Goal: Information Seeking & Learning: Learn about a topic

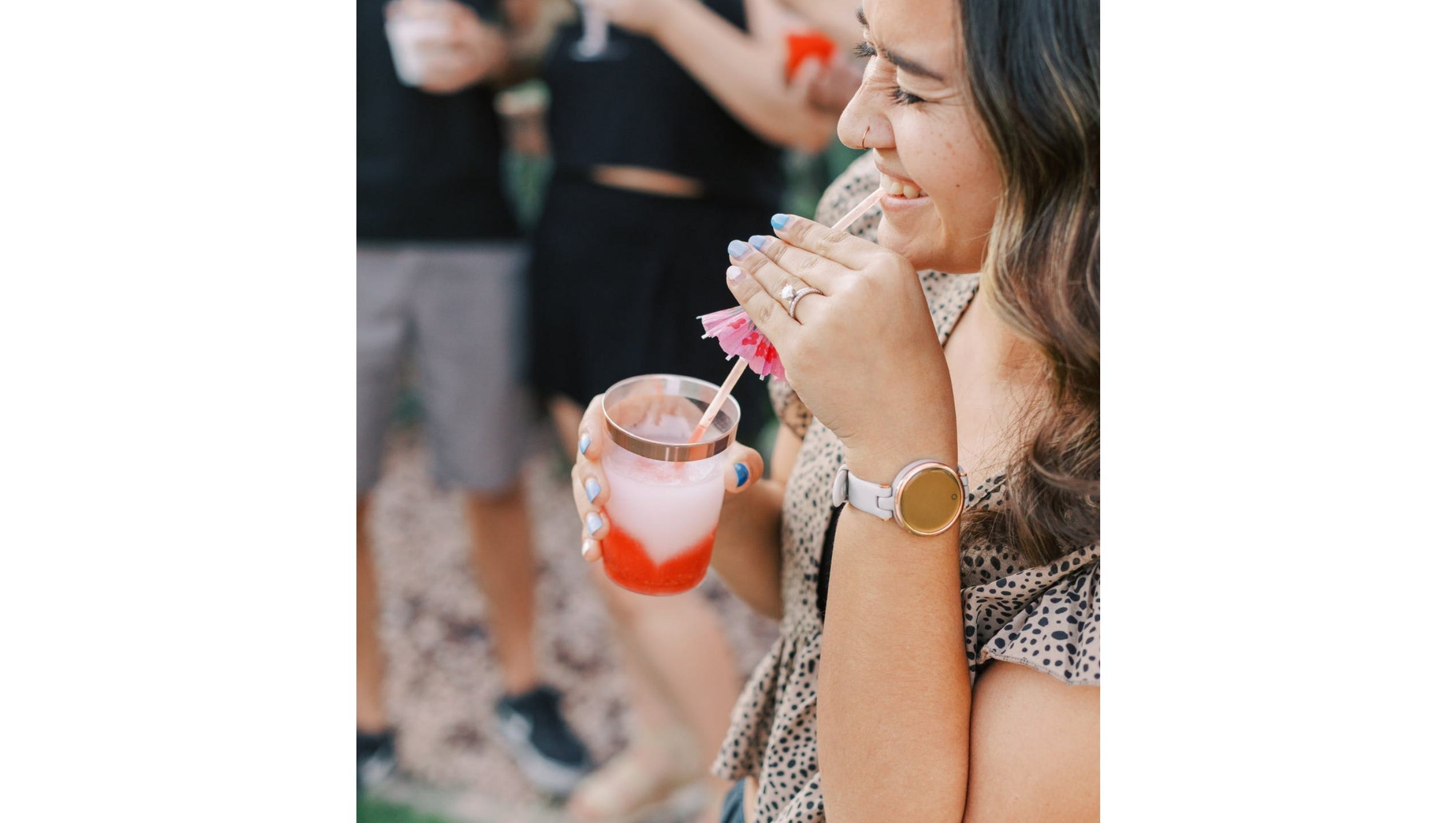
scroll to position [80, 0]
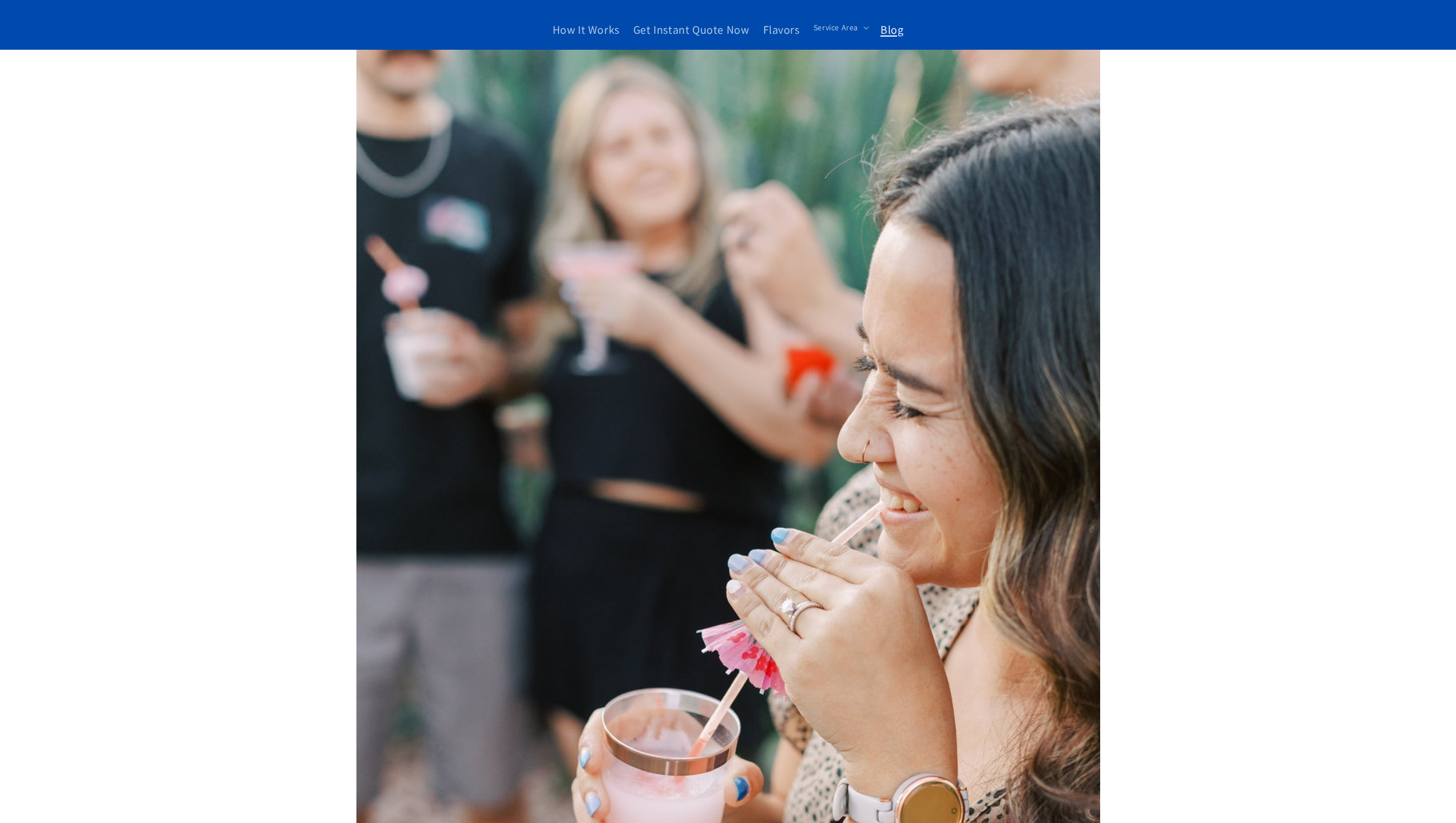
click at [888, 39] on link "Blog" at bounding box center [891, 30] width 36 height 29
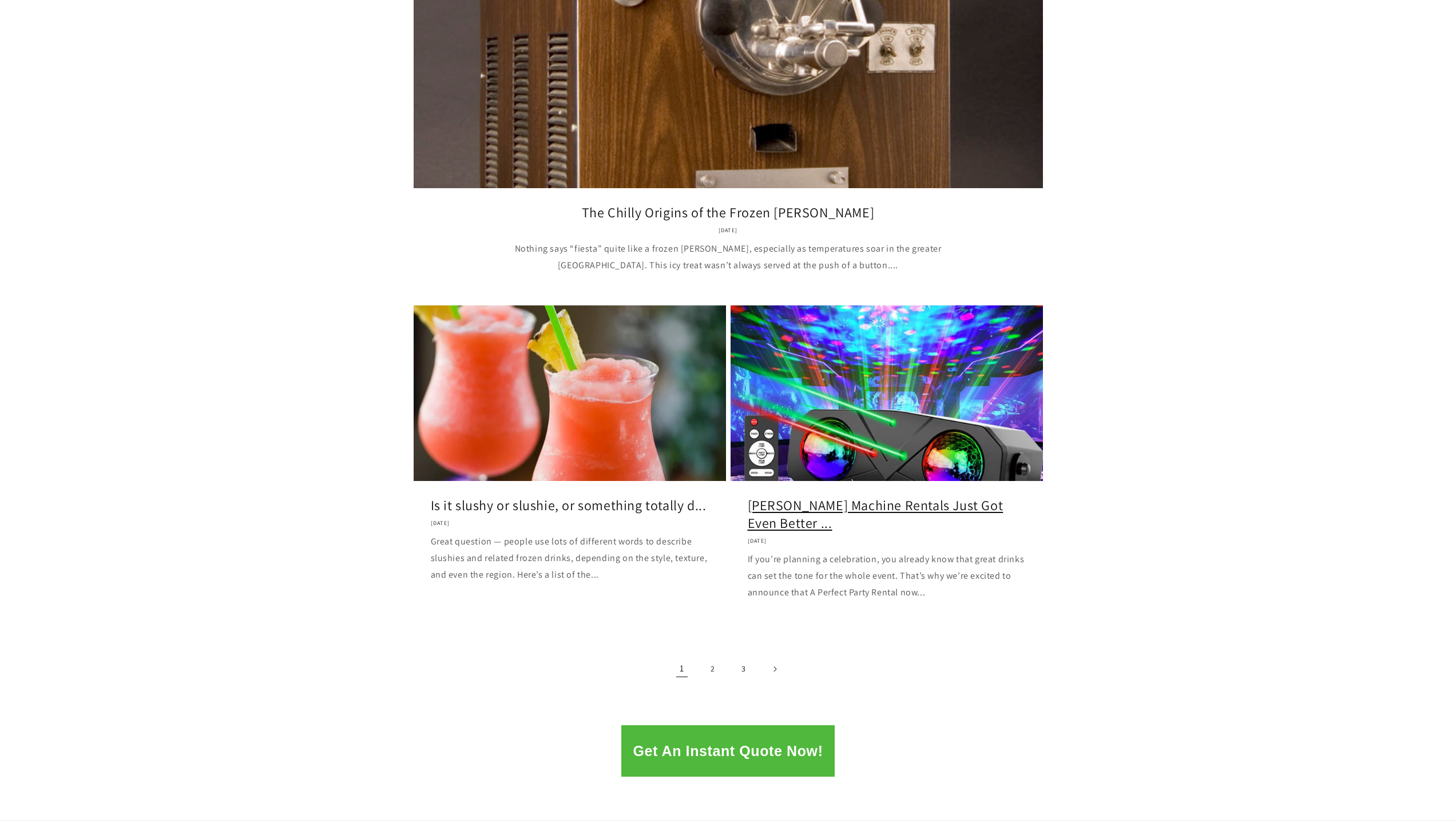
scroll to position [1259, 0]
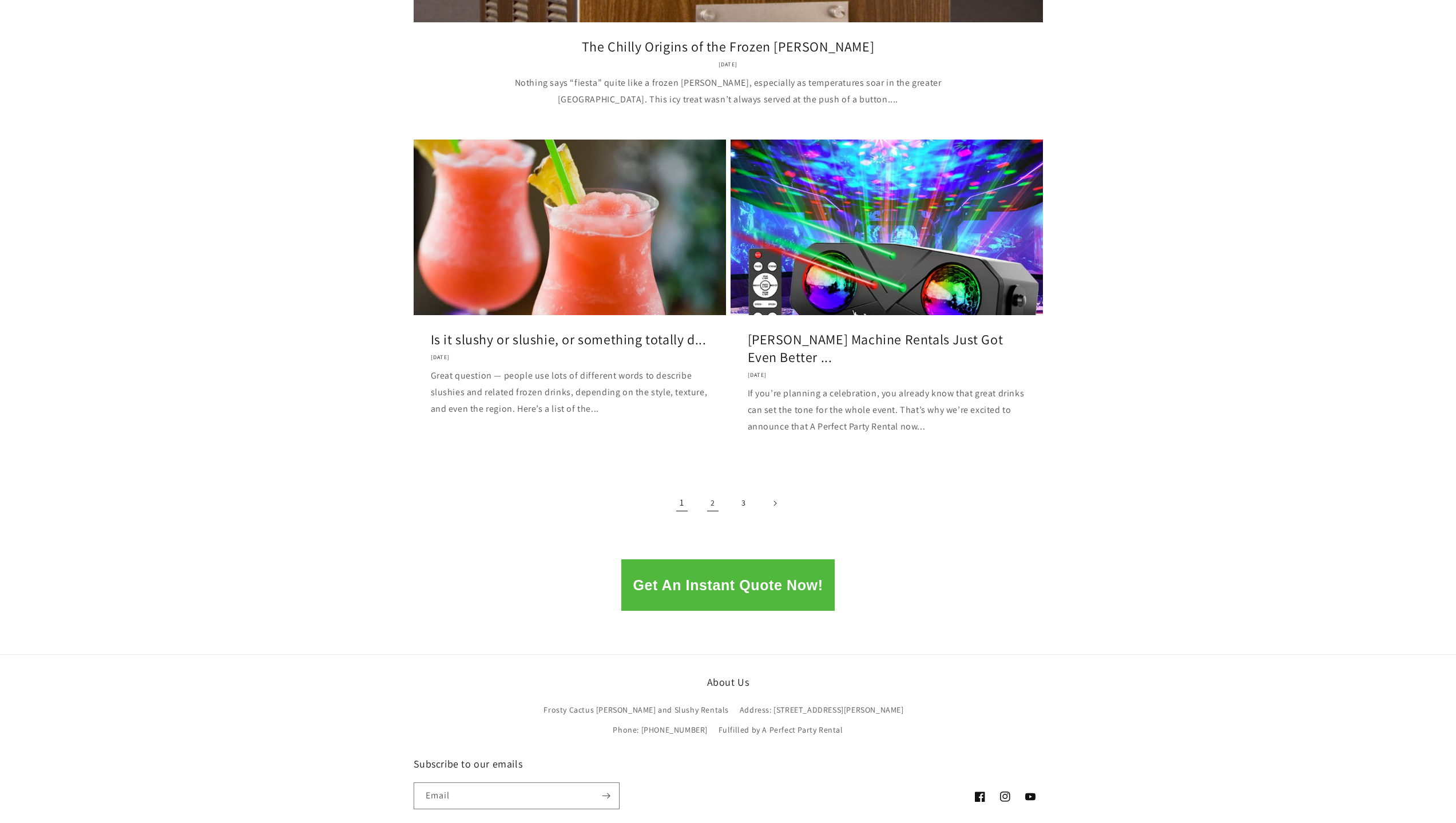
click at [715, 506] on link "2" at bounding box center [713, 503] width 26 height 26
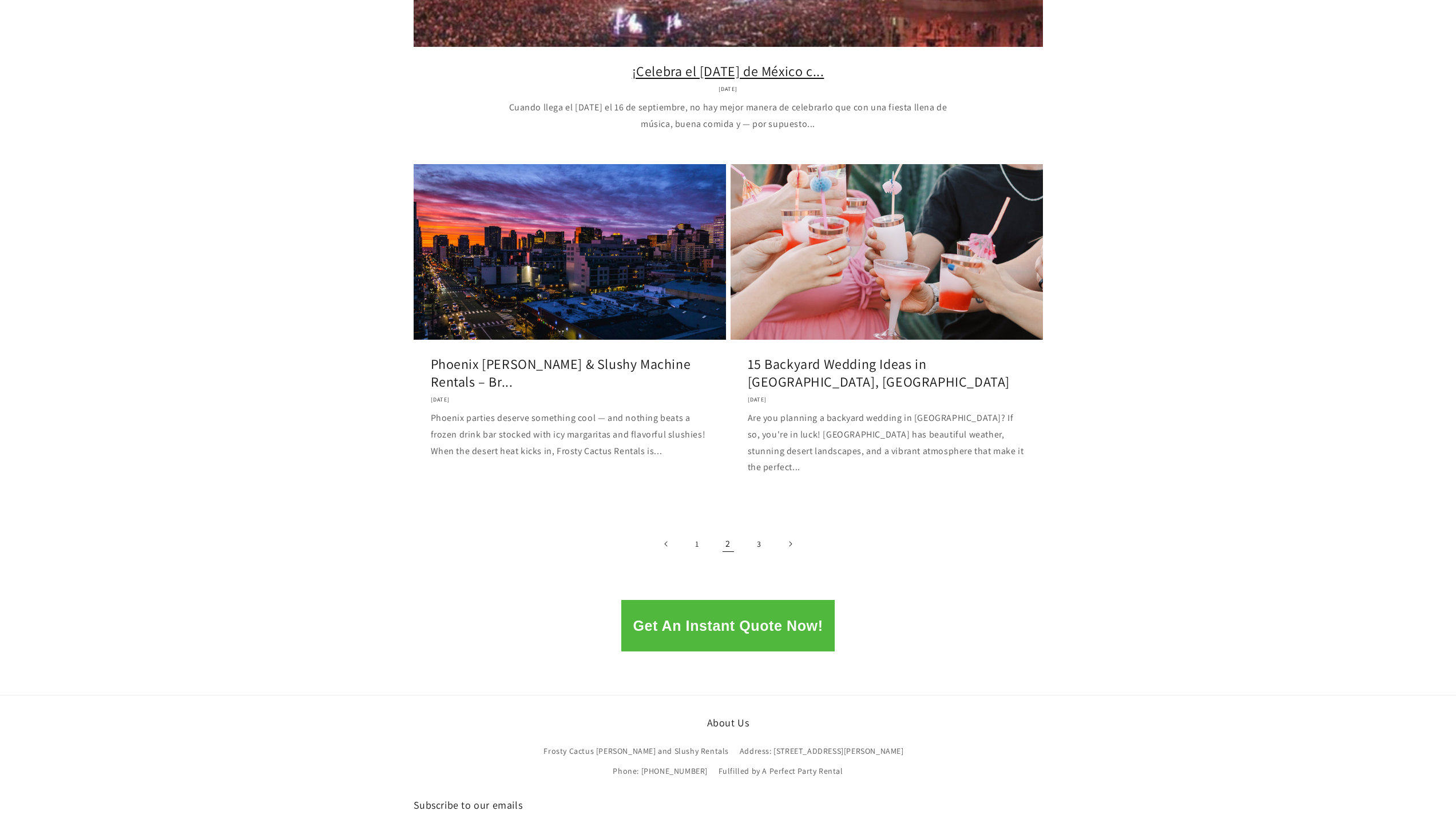
scroll to position [1259, 0]
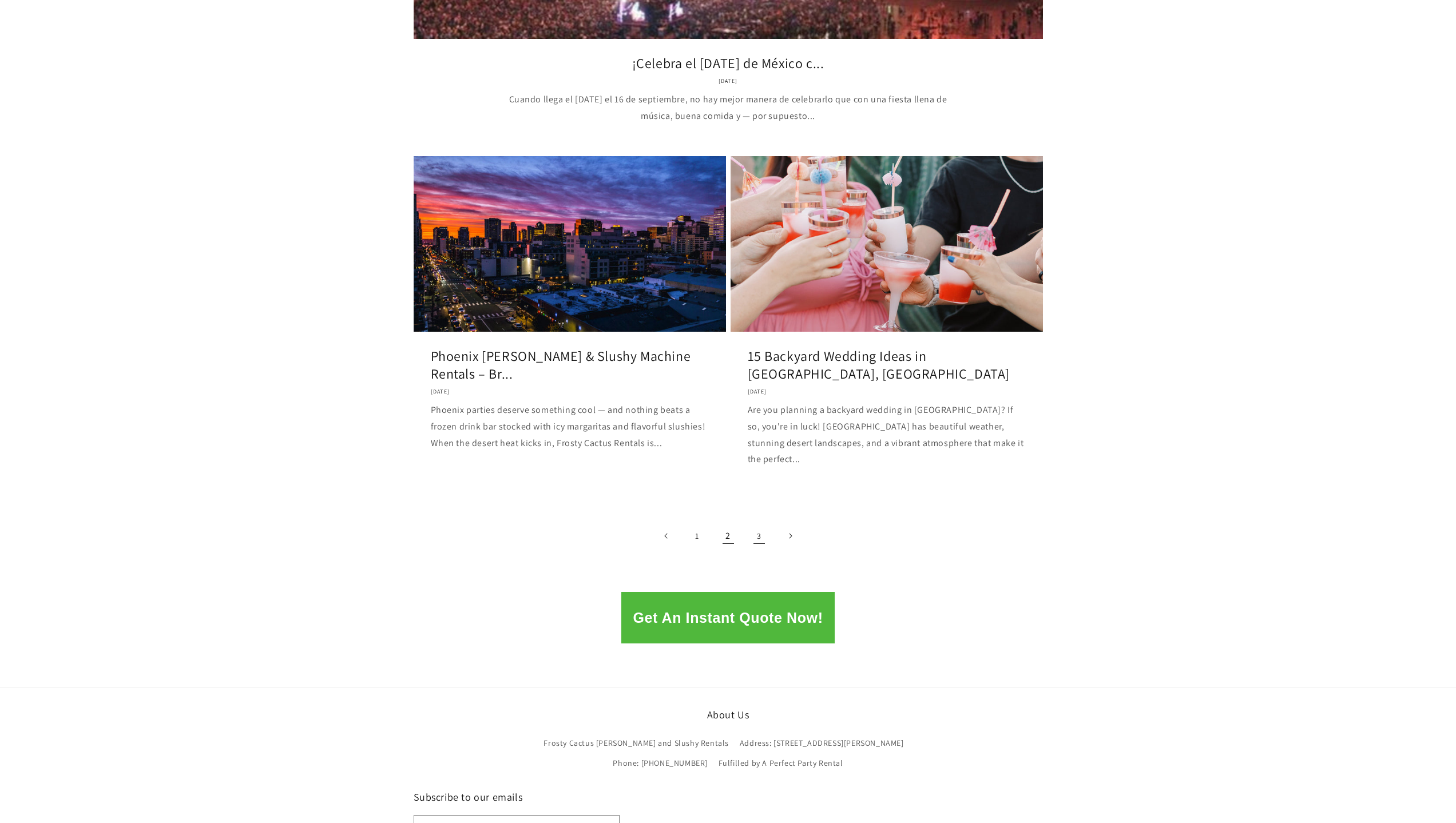
click at [762, 524] on link "3" at bounding box center [760, 537] width 26 height 26
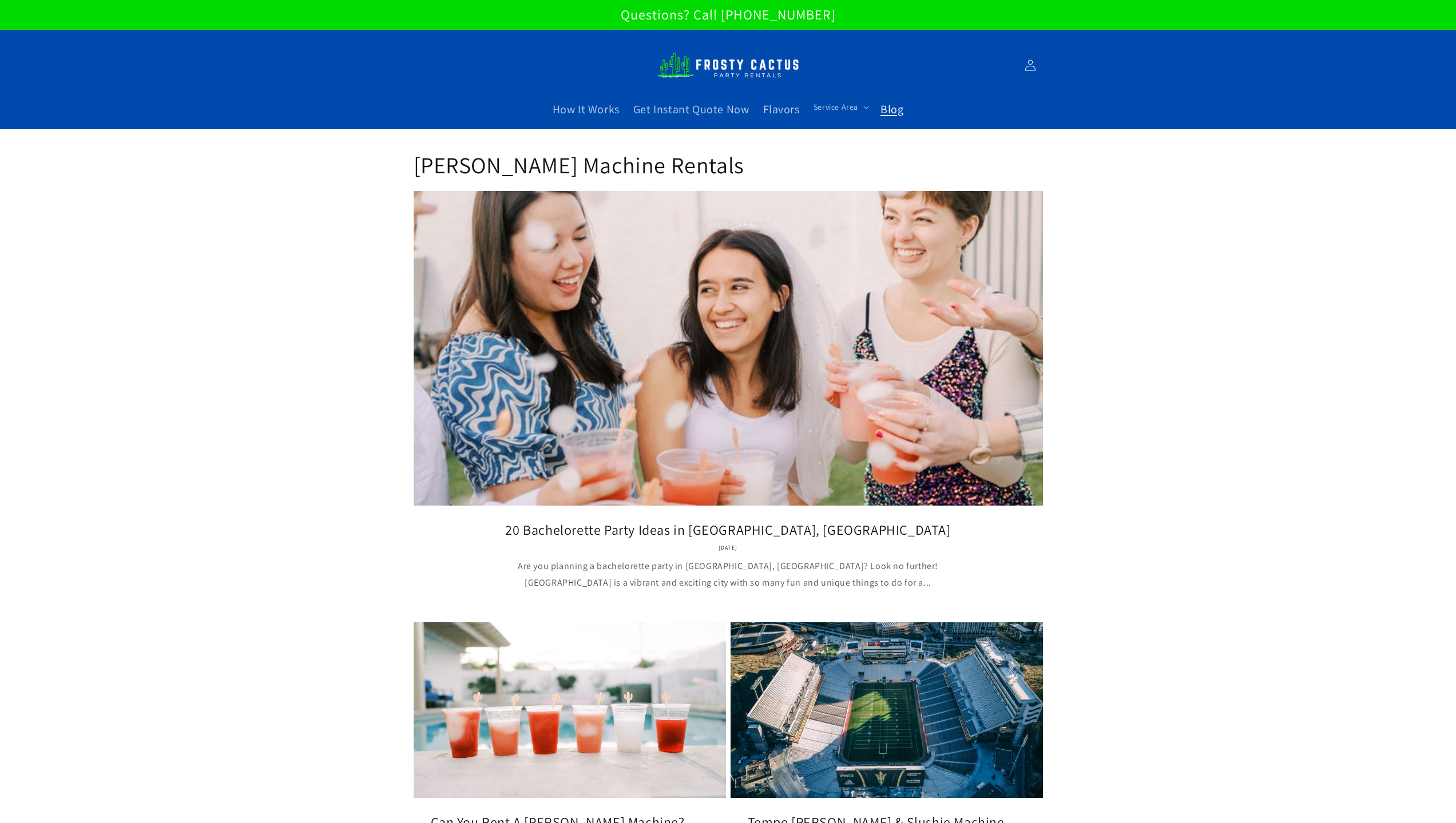
drag, startPoint x: 886, startPoint y: 120, endPoint x: 888, endPoint y: 111, distance: 9.2
click at [886, 120] on link "Blog" at bounding box center [891, 109] width 36 height 29
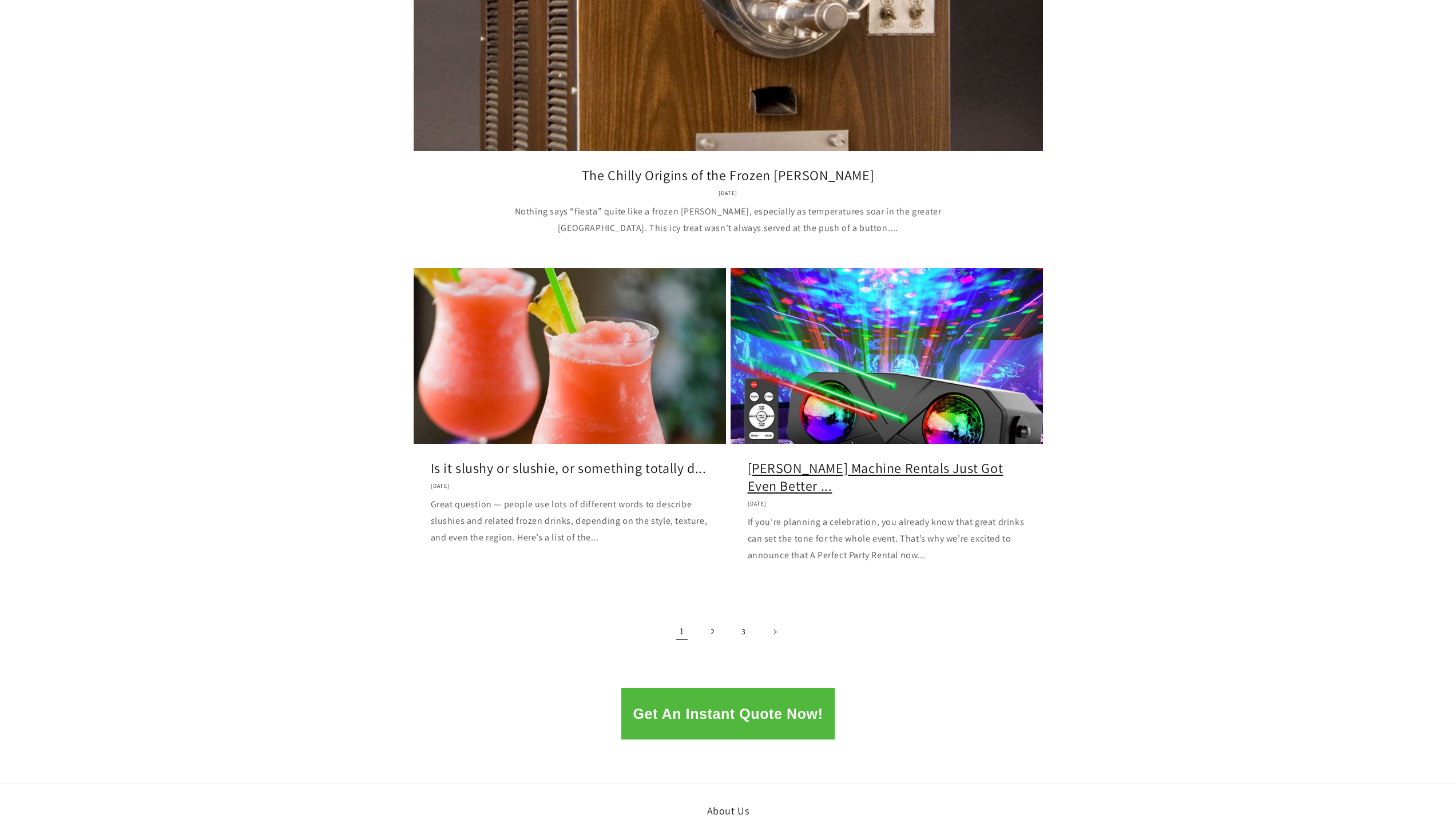
scroll to position [1145, 0]
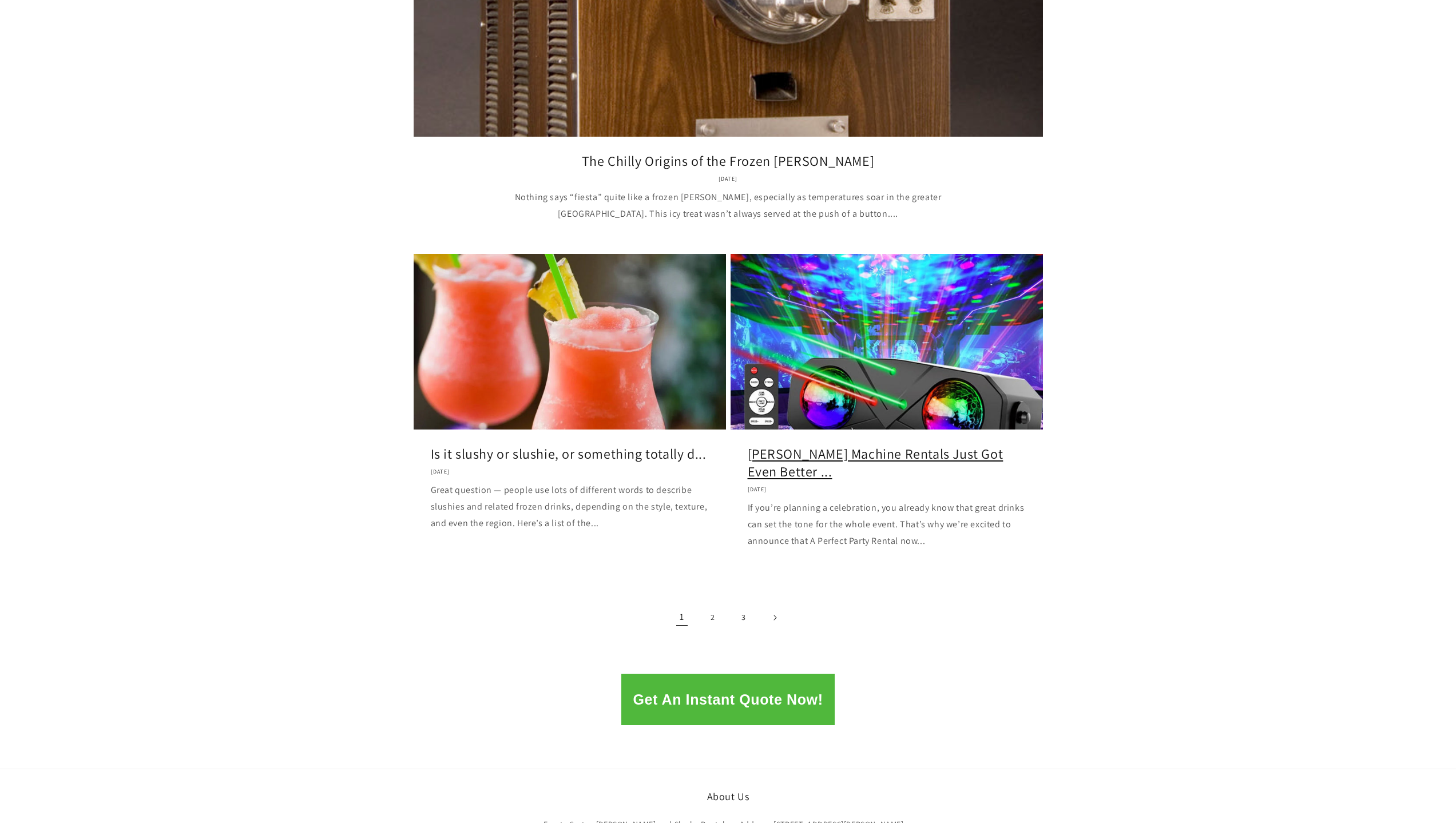
click at [848, 445] on link "Margarita Machine Rentals Just Got Even Better ..." at bounding box center [887, 463] width 278 height 36
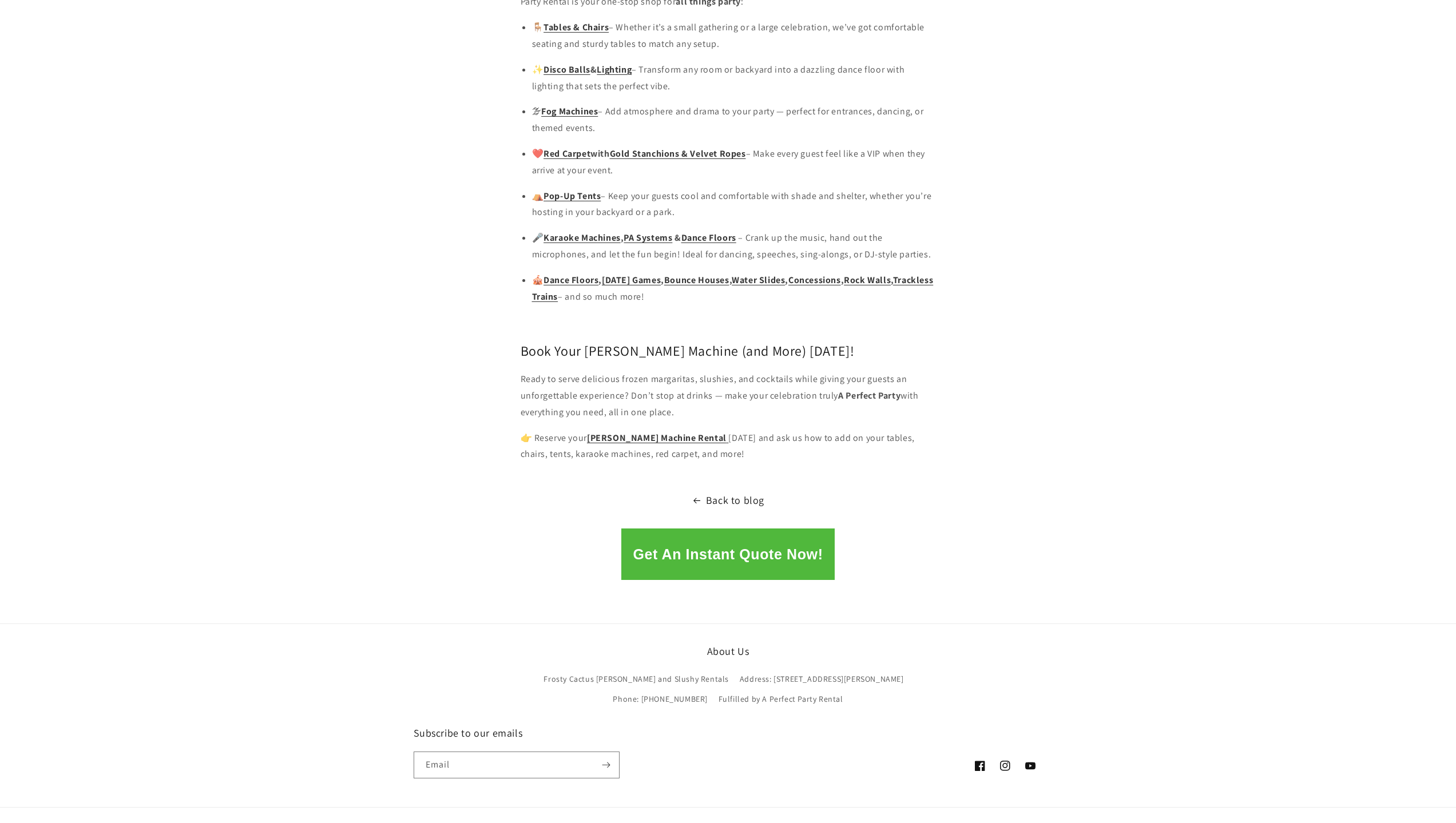
scroll to position [1259, 0]
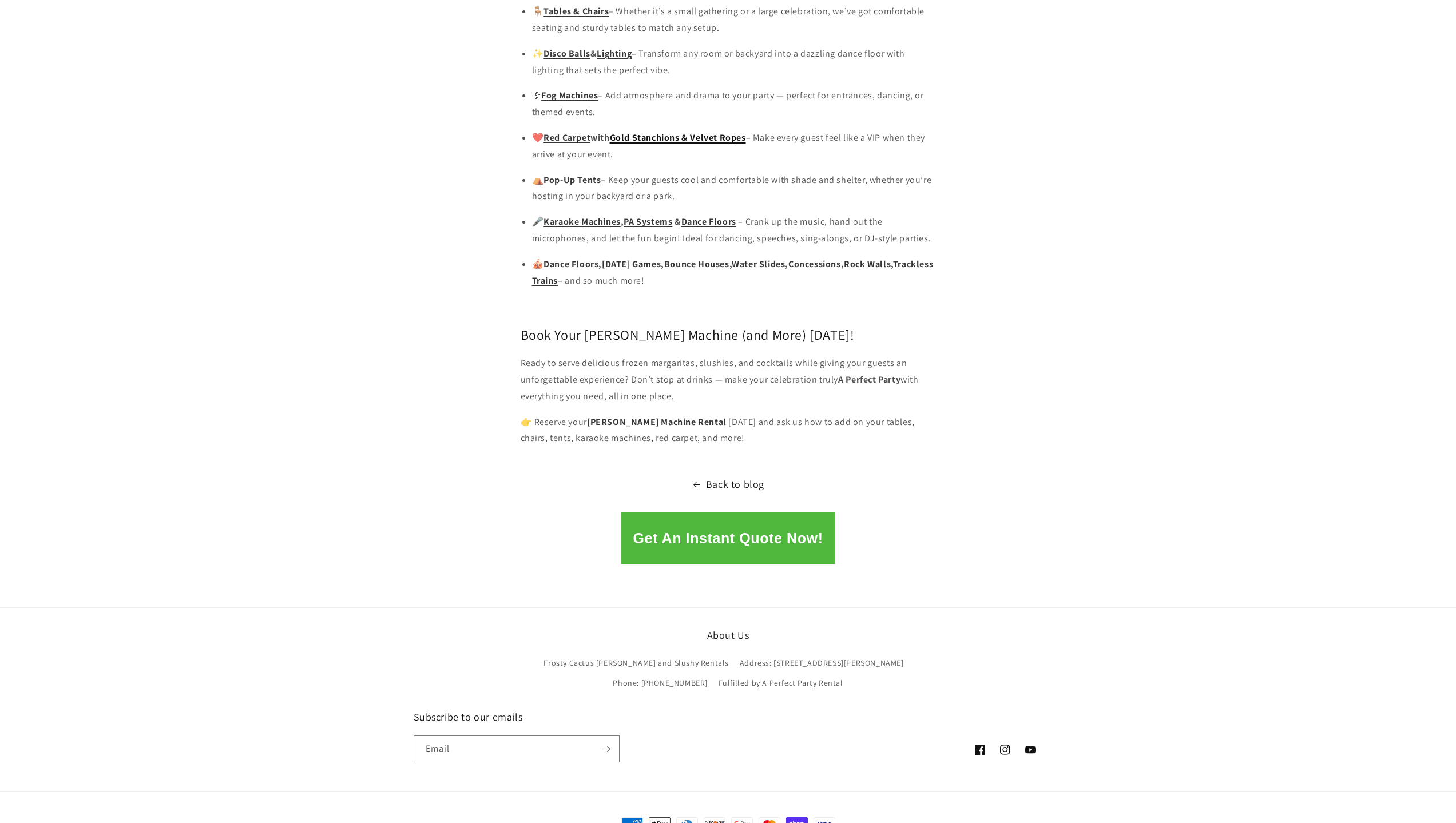
click at [687, 131] on link "Gold Stanchions & Velvet Ropes" at bounding box center [678, 137] width 136 height 12
